Goal: Transaction & Acquisition: Purchase product/service

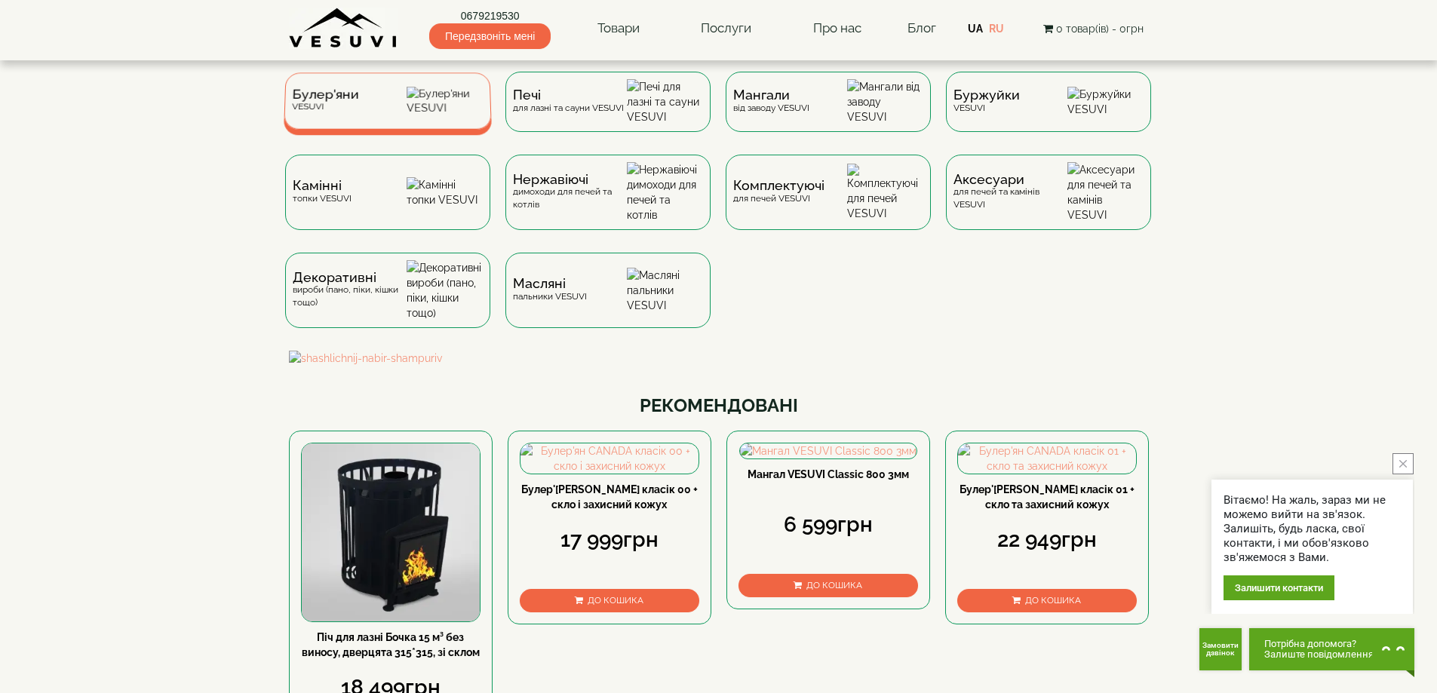
click at [380, 112] on div "[PERSON_NAME]" at bounding box center [388, 100] width 208 height 57
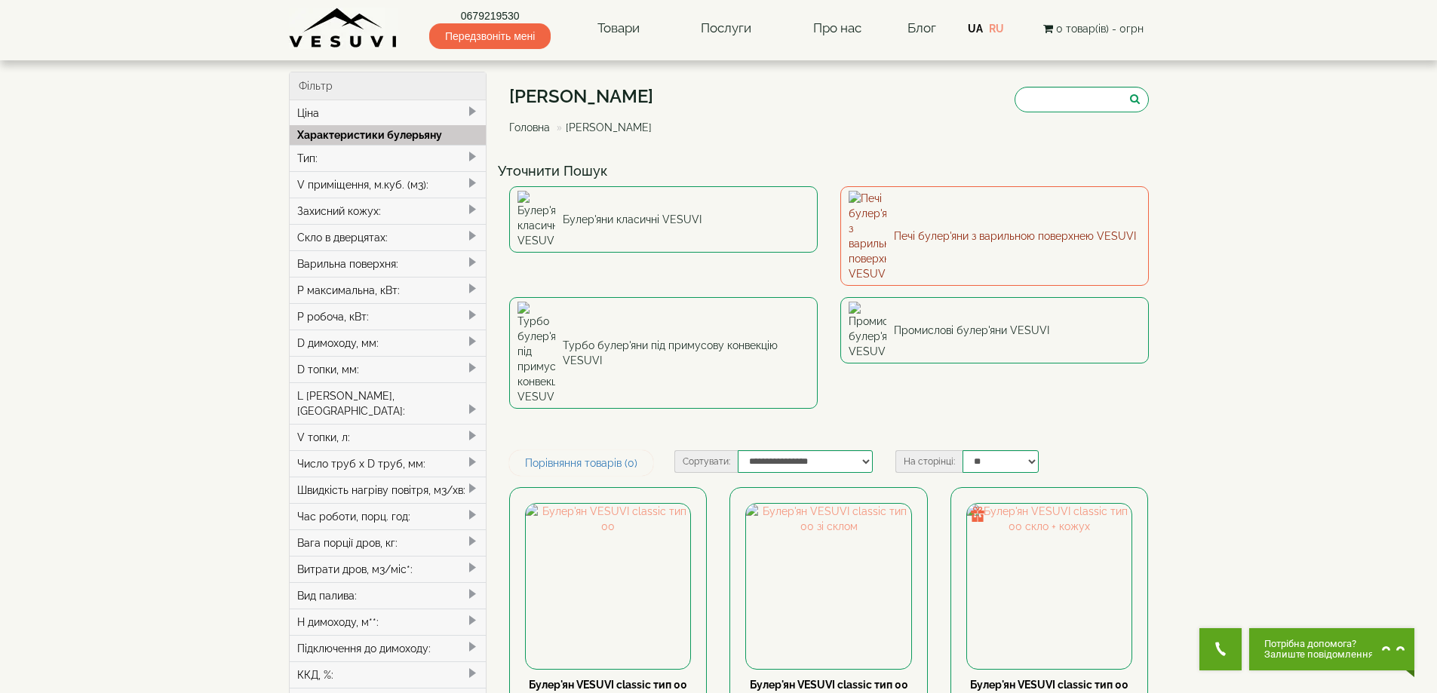
click at [902, 221] on link "Печі булер'яни з варильною поверхнею VESUVI" at bounding box center [995, 236] width 309 height 100
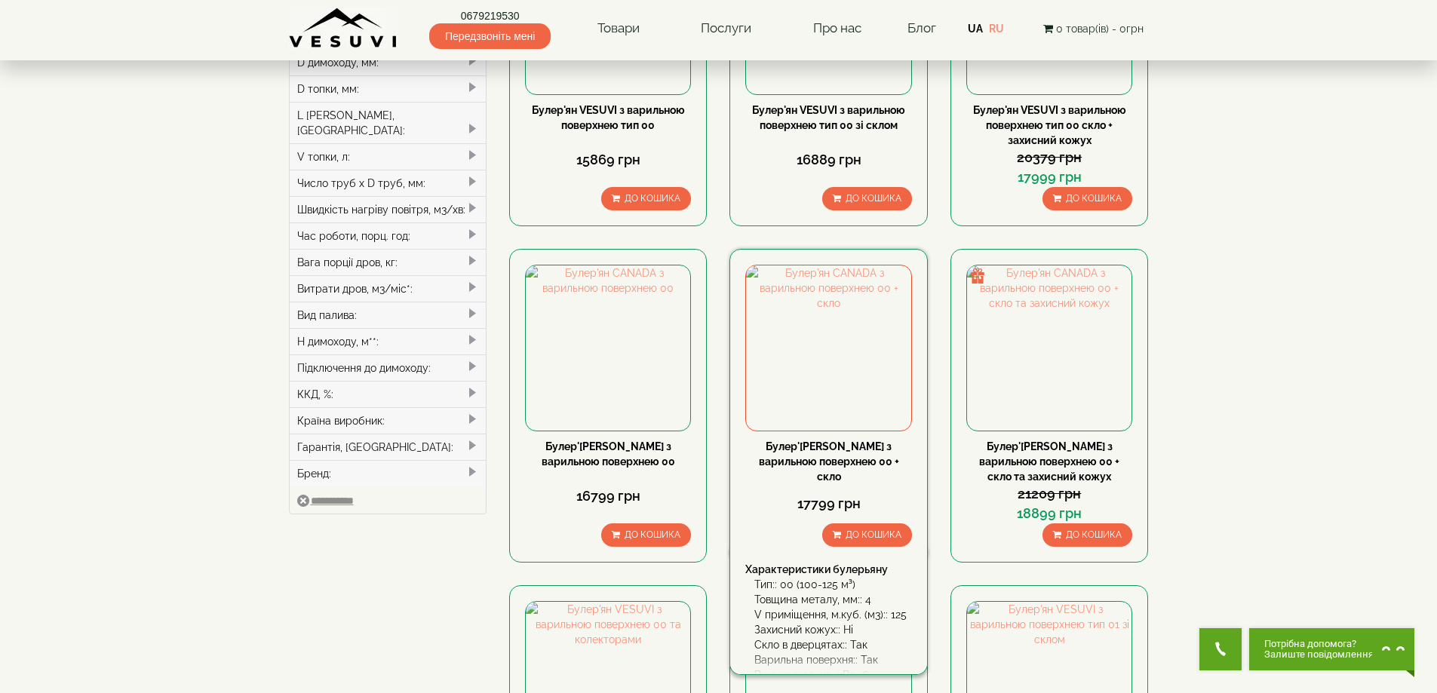
scroll to position [503, 0]
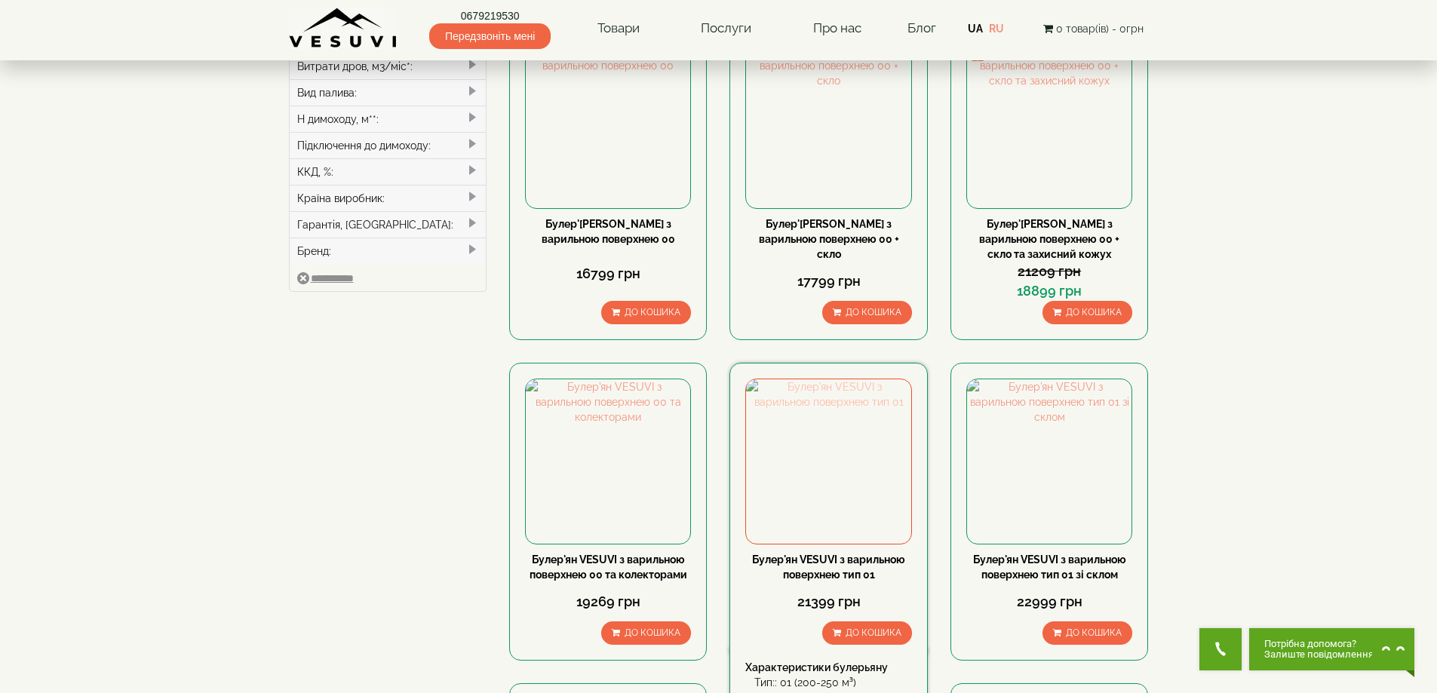
click at [824, 457] on img at bounding box center [828, 462] width 164 height 164
